Goal: Find specific page/section: Find specific page/section

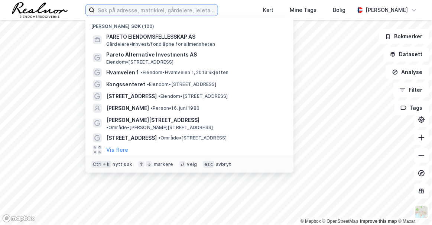
click at [152, 7] on input at bounding box center [156, 9] width 123 height 11
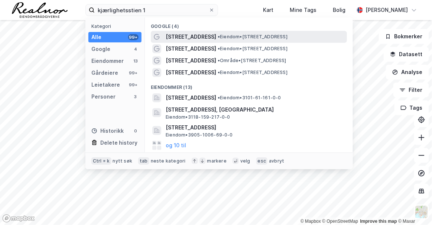
click at [189, 41] on div "[STREET_ADDRESS] • Eiendom • [STREET_ADDRESS]" at bounding box center [249, 37] width 196 height 12
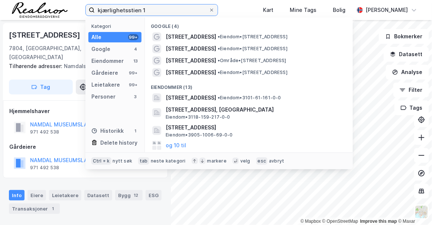
click at [163, 8] on input "kjærlighetsstien 1" at bounding box center [152, 9] width 114 height 11
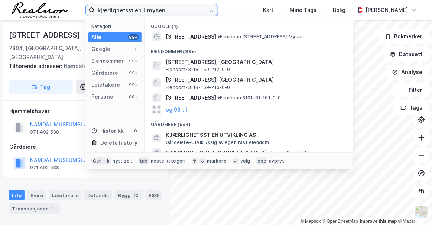
type input "kjærlighetsstien 1 mysen"
